Goal: Task Accomplishment & Management: Use online tool/utility

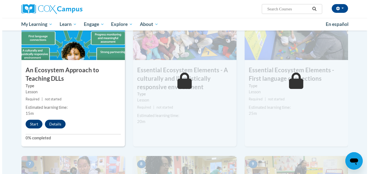
scroll to position [301, 0]
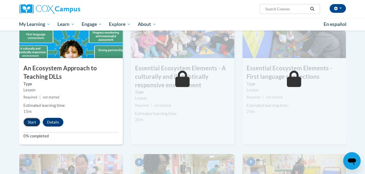
click at [27, 120] on button "Start" at bounding box center [31, 122] width 17 height 9
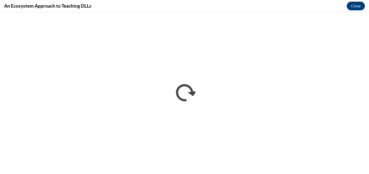
scroll to position [0, 0]
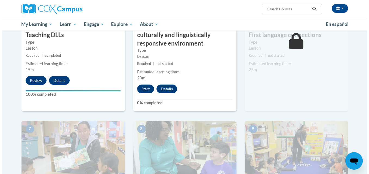
scroll to position [332, 0]
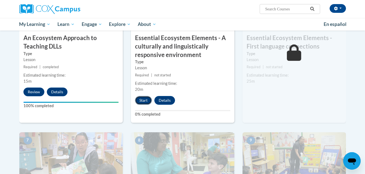
click at [143, 103] on button "Start" at bounding box center [143, 100] width 17 height 9
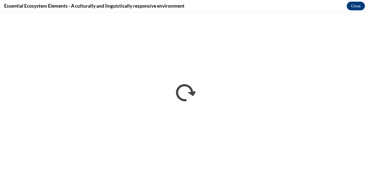
scroll to position [0, 0]
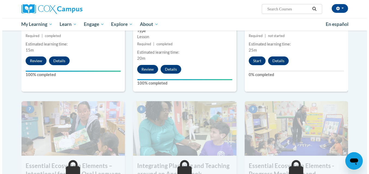
scroll to position [354, 0]
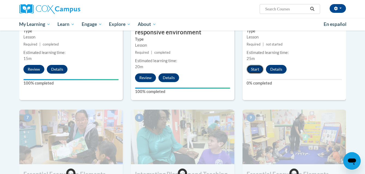
click at [260, 68] on button "Start" at bounding box center [254, 69] width 17 height 9
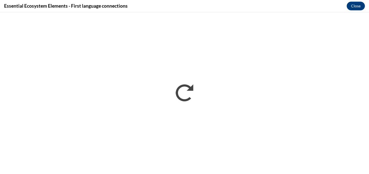
scroll to position [0, 0]
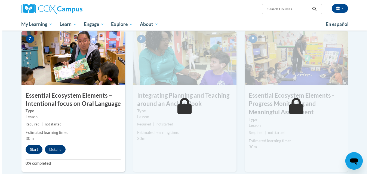
scroll to position [430, 0]
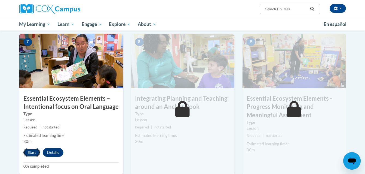
click at [35, 152] on button "Start" at bounding box center [31, 152] width 17 height 9
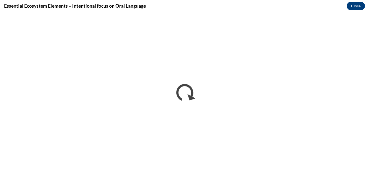
scroll to position [0, 0]
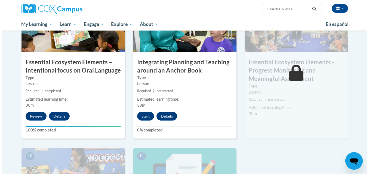
scroll to position [465, 0]
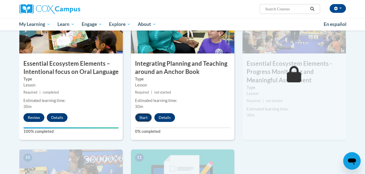
click at [142, 121] on button "Start" at bounding box center [143, 117] width 17 height 9
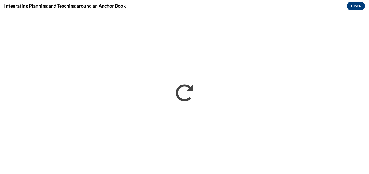
scroll to position [0, 0]
